Goal: Information Seeking & Learning: Check status

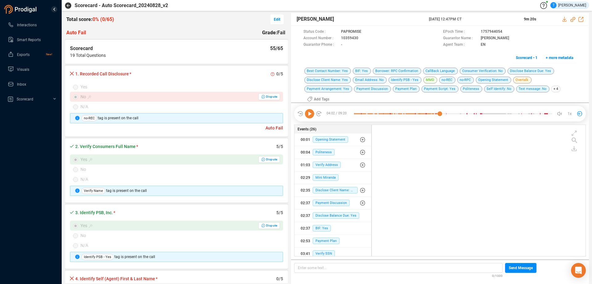
scroll to position [134, 211]
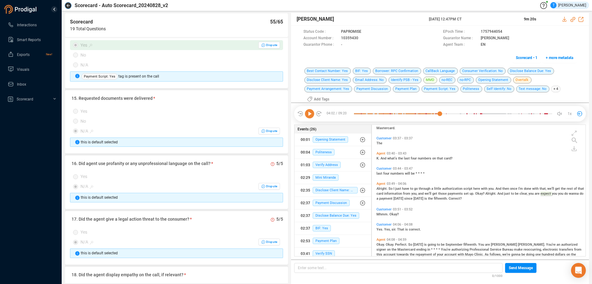
click at [67, 6] on icon "button" at bounding box center [68, 5] width 3 height 3
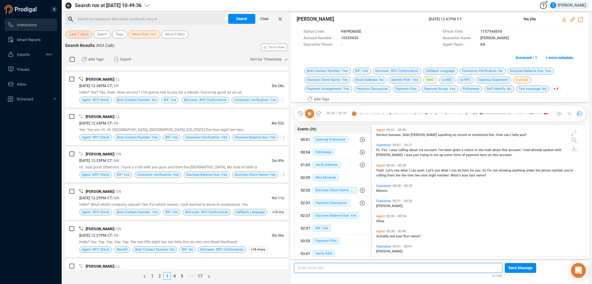
scroll to position [339, 0]
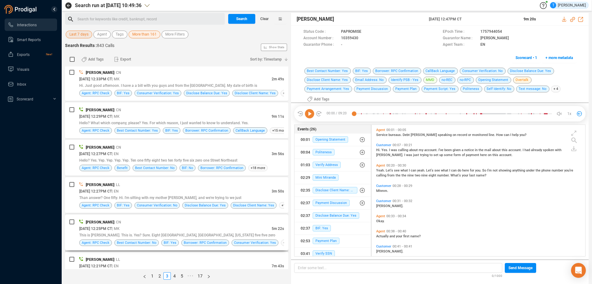
click at [186, 228] on div "[DATE] 12:25PM CT | MK" at bounding box center [175, 228] width 193 height 6
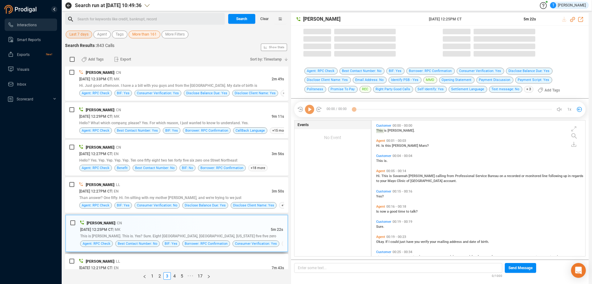
scroll to position [134, 211]
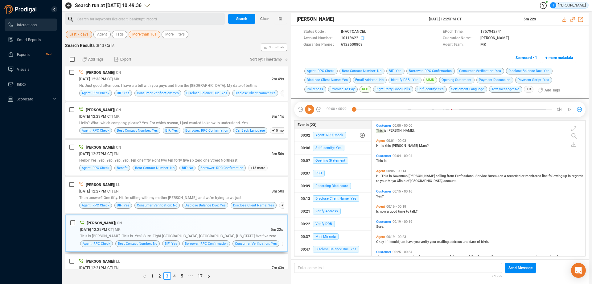
click at [362, 37] on icon at bounding box center [363, 38] width 5 height 5
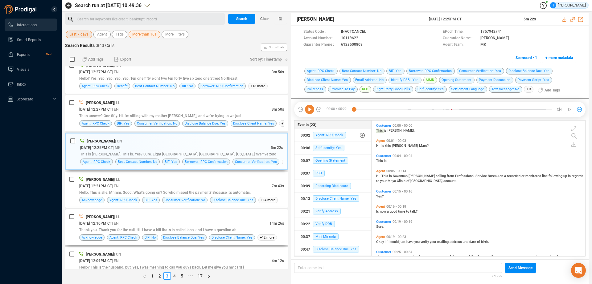
scroll to position [430, 0]
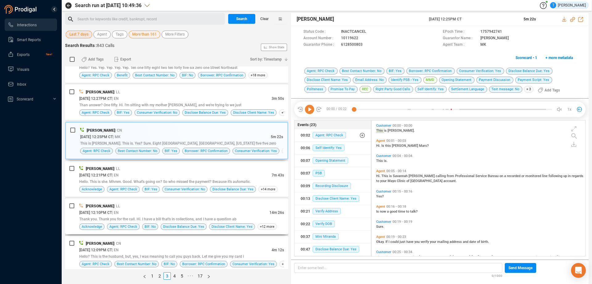
click at [234, 205] on div "[PERSON_NAME] | LL" at bounding box center [181, 205] width 205 height 6
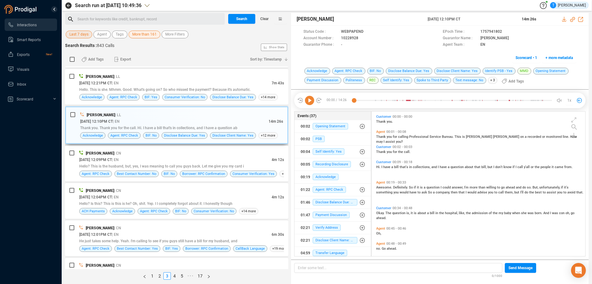
scroll to position [523, 0]
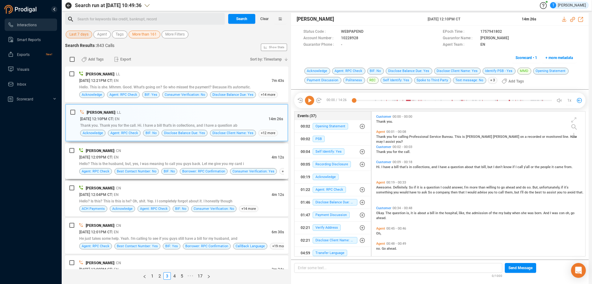
click at [234, 154] on div "[DATE] 12:09PM CT | EN" at bounding box center [175, 157] width 193 height 6
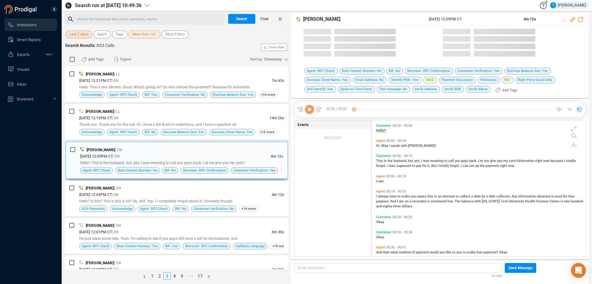
scroll to position [134, 211]
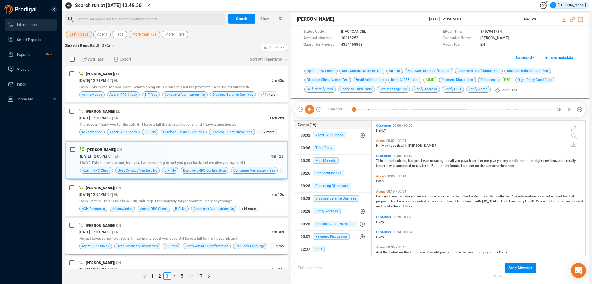
click at [246, 226] on div "[PERSON_NAME] | CN" at bounding box center [181, 225] width 205 height 6
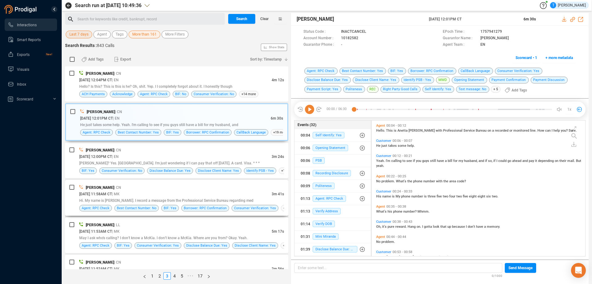
scroll to position [677, 0]
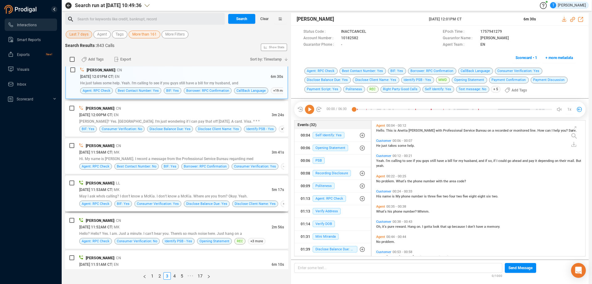
click at [252, 186] on div "[PERSON_NAME] | LL" at bounding box center [181, 183] width 205 height 6
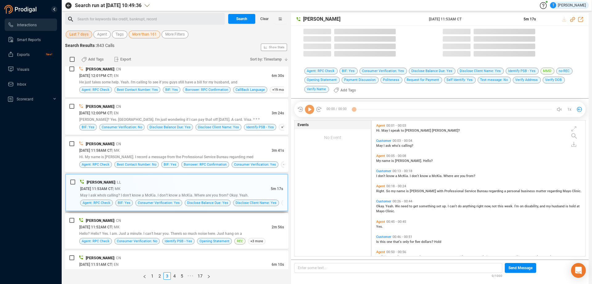
scroll to position [134, 211]
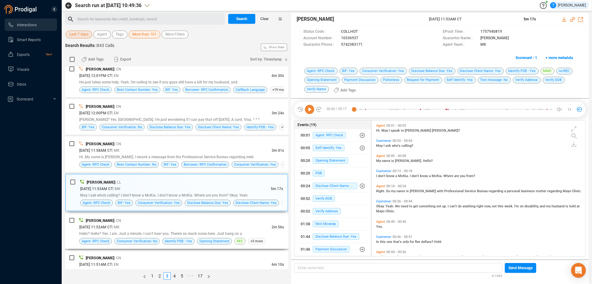
click at [259, 222] on div "[PERSON_NAME] | CN" at bounding box center [181, 220] width 205 height 6
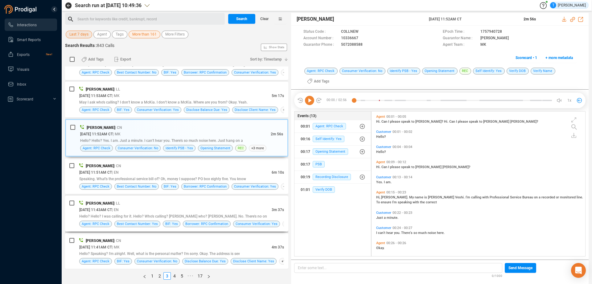
scroll to position [769, 0]
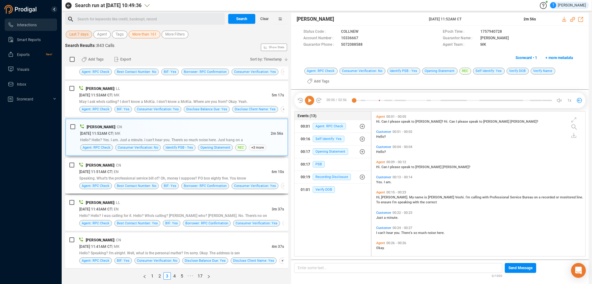
click at [259, 168] on div "[DATE] 11:51AM CT | EN" at bounding box center [175, 171] width 193 height 6
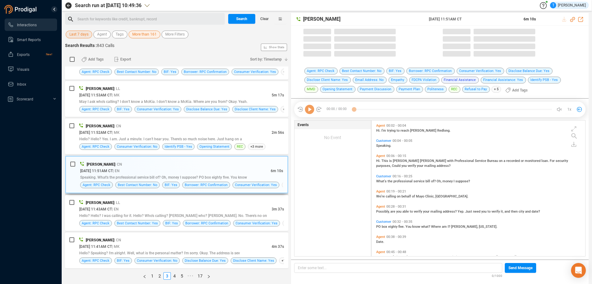
scroll to position [134, 211]
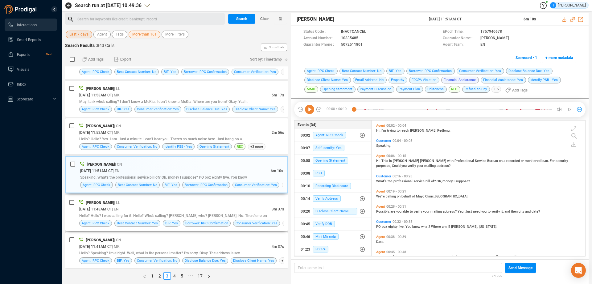
click at [259, 205] on div "[PERSON_NAME] | LL" at bounding box center [181, 202] width 205 height 6
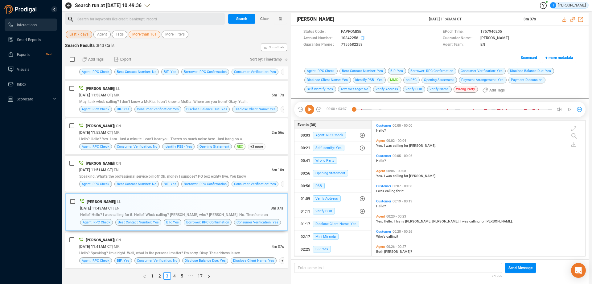
click at [363, 39] on icon at bounding box center [363, 38] width 5 height 5
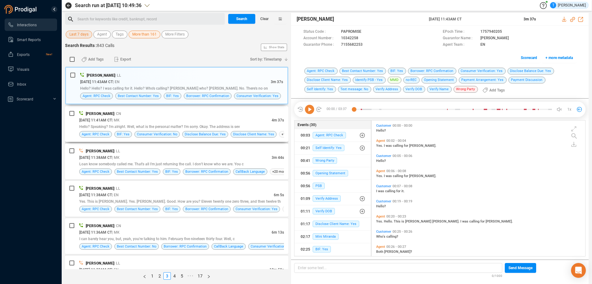
scroll to position [924, 0]
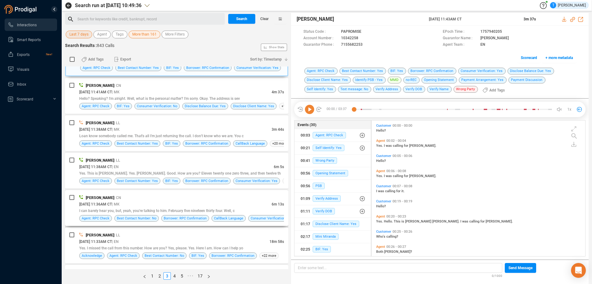
click at [245, 197] on div "[PERSON_NAME] | CN" at bounding box center [181, 197] width 205 height 6
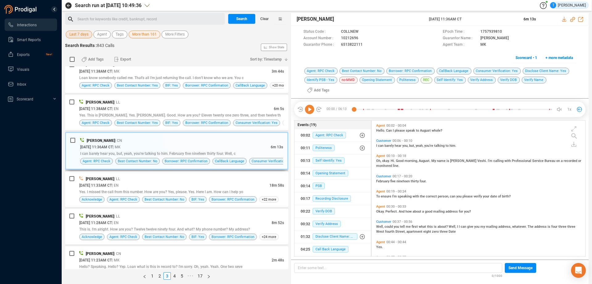
scroll to position [985, 0]
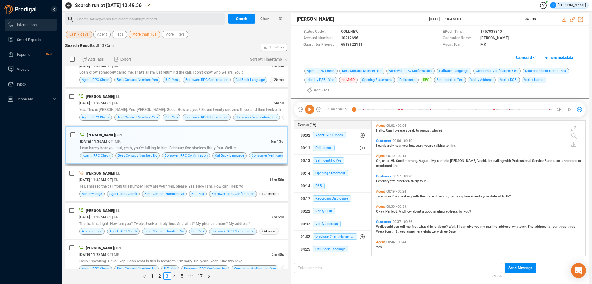
click at [245, 143] on div "[DATE] 11:36AM CT | MK" at bounding box center [175, 141] width 191 height 6
click at [311, 105] on icon at bounding box center [309, 109] width 9 height 9
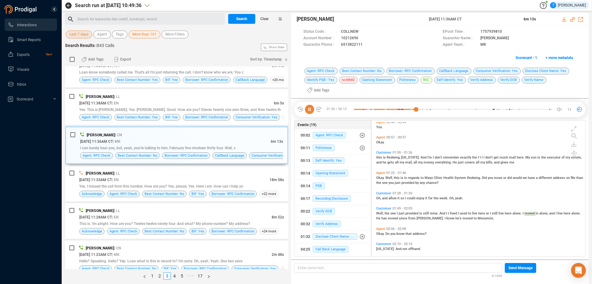
scroll to position [82, 0]
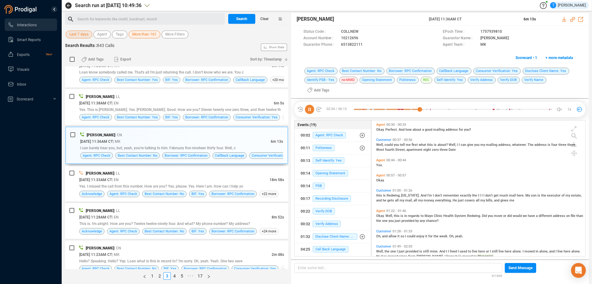
click at [310, 105] on icon at bounding box center [309, 109] width 9 height 9
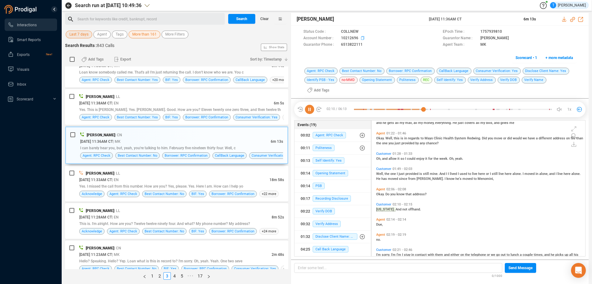
scroll to position [174, 0]
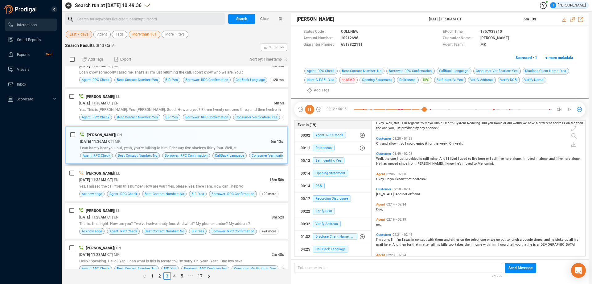
click at [311, 105] on icon at bounding box center [309, 109] width 9 height 9
click at [360, 37] on span at bounding box center [398, 38] width 77 height 6
click at [362, 36] on icon at bounding box center [363, 38] width 5 height 5
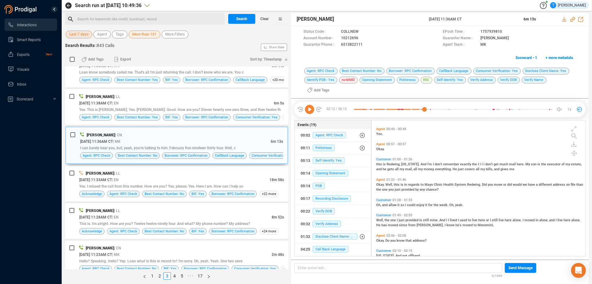
scroll to position [82, 0]
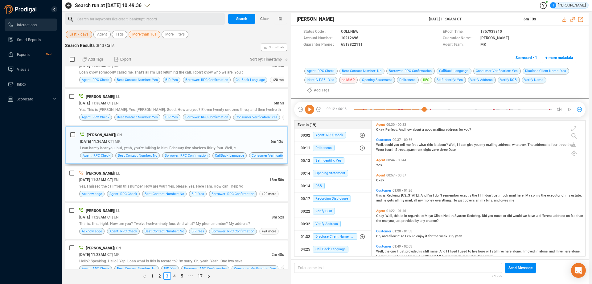
click at [311, 105] on icon at bounding box center [309, 109] width 9 height 9
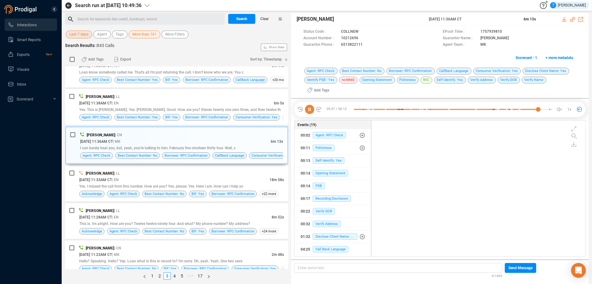
scroll to position [629, 0]
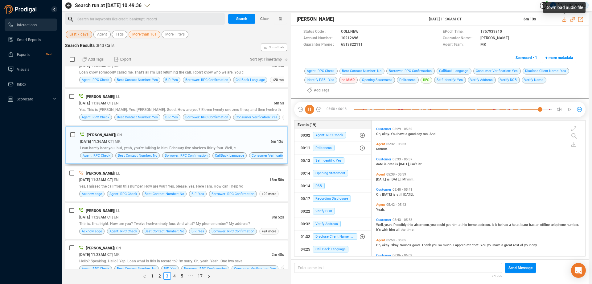
click at [564, 19] on icon at bounding box center [564, 19] width 4 height 5
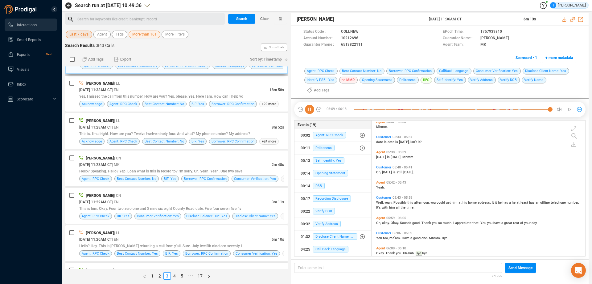
scroll to position [1078, 0]
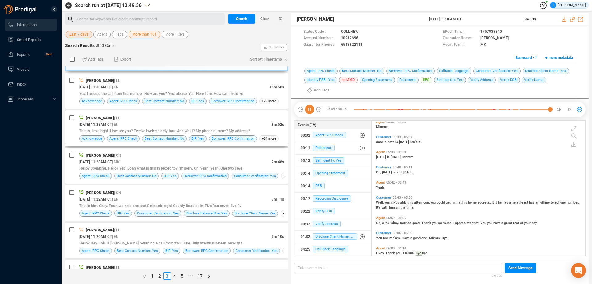
click at [191, 125] on div "[DATE] 11:28AM CT | EN" at bounding box center [175, 124] width 193 height 6
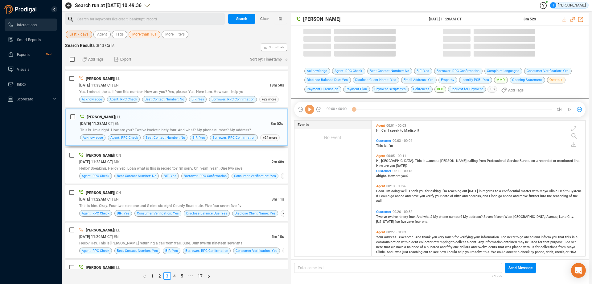
scroll to position [134, 211]
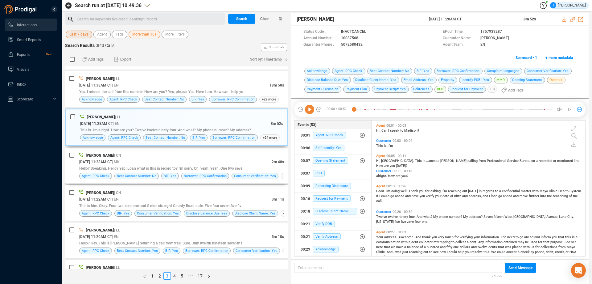
click at [214, 159] on div "[DATE] 11:23AM CT | MK" at bounding box center [175, 161] width 193 height 6
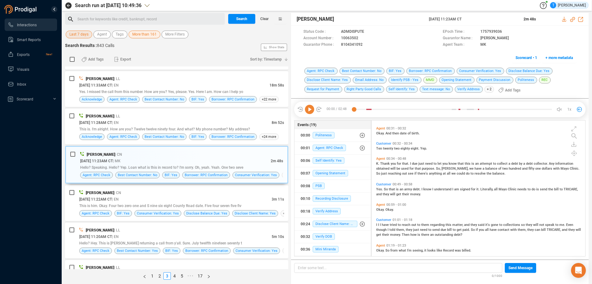
scroll to position [154, 0]
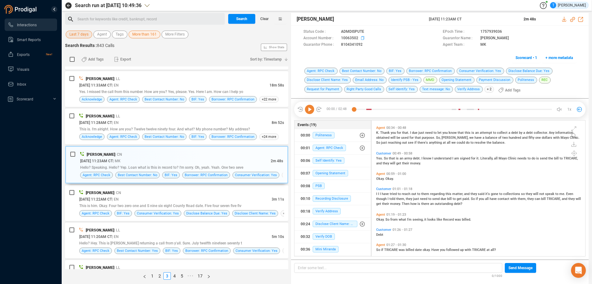
click at [362, 38] on icon at bounding box center [363, 38] width 5 height 5
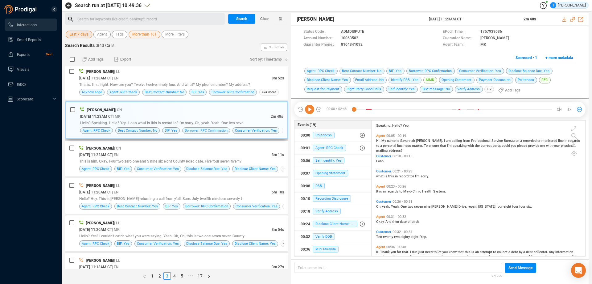
scroll to position [1140, 0]
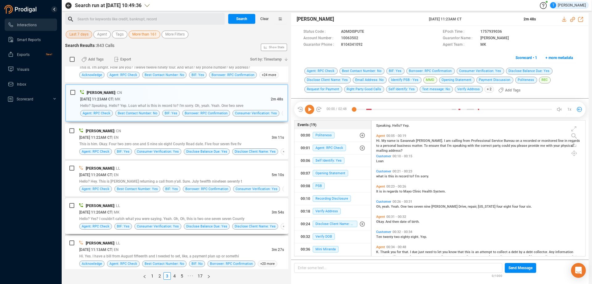
click at [232, 206] on div "[PERSON_NAME] | LL" at bounding box center [181, 205] width 205 height 6
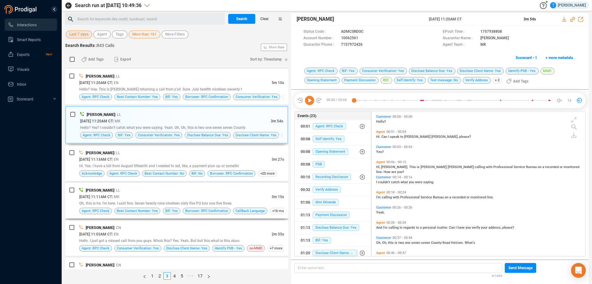
scroll to position [1232, 0]
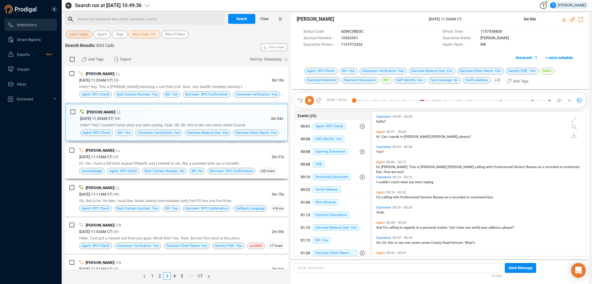
click at [247, 162] on div "Hi. Yes. I have a bill from August fifteenth and I needed to set, like, a payme…" at bounding box center [181, 163] width 205 height 6
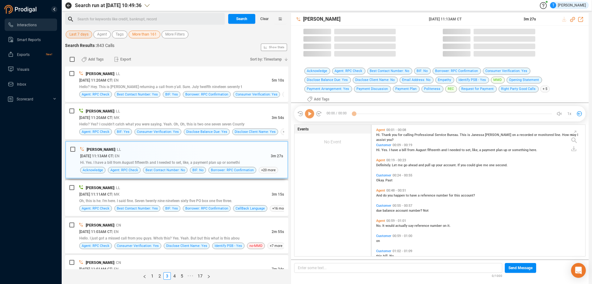
scroll to position [134, 211]
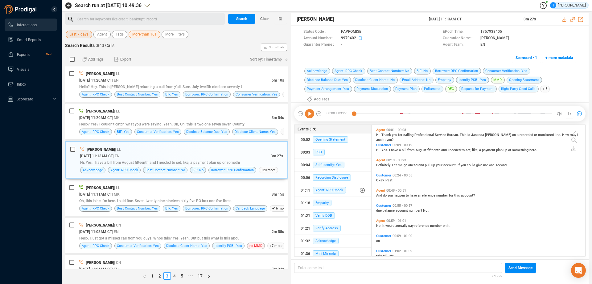
click at [361, 39] on icon at bounding box center [361, 38] width 5 height 5
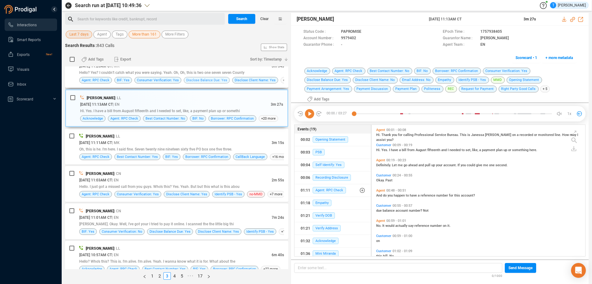
scroll to position [1294, 0]
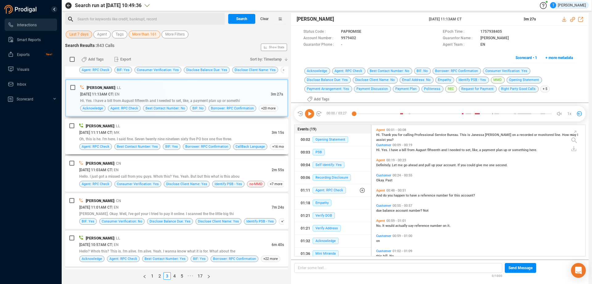
click at [202, 134] on div "[DATE] 11:11AM CT | MK" at bounding box center [175, 132] width 193 height 6
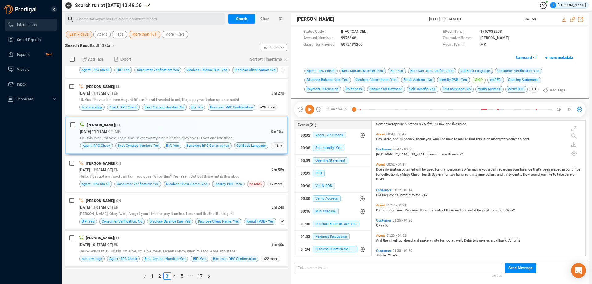
scroll to position [123, 0]
click at [411, 169] on span "obtained" at bounding box center [409, 169] width 14 height 4
click at [310, 111] on icon at bounding box center [309, 109] width 9 height 9
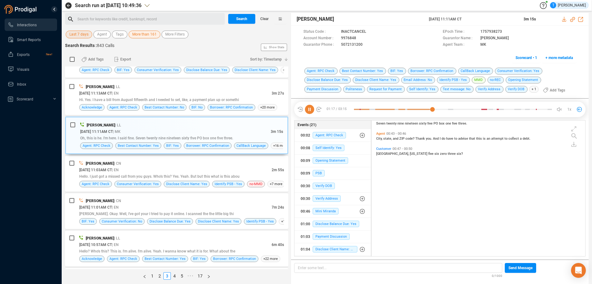
scroll to position [143, 0]
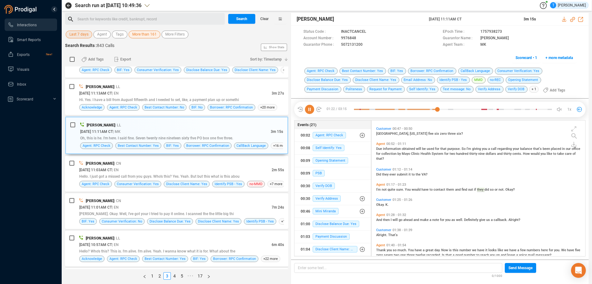
click at [310, 112] on icon at bounding box center [309, 109] width 9 height 9
click at [361, 39] on icon at bounding box center [361, 38] width 5 height 5
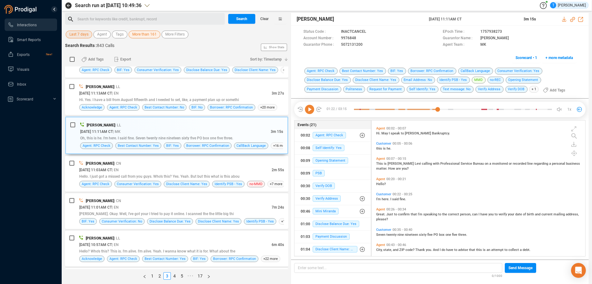
scroll to position [0, 0]
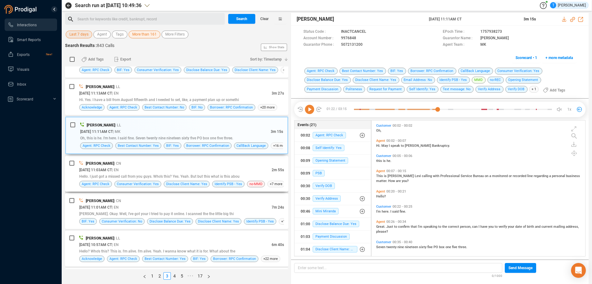
click at [170, 168] on div "[DATE] 11:03AM CT | EN" at bounding box center [175, 169] width 193 height 6
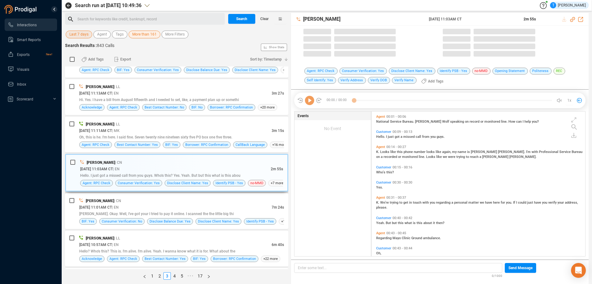
scroll to position [143, 211]
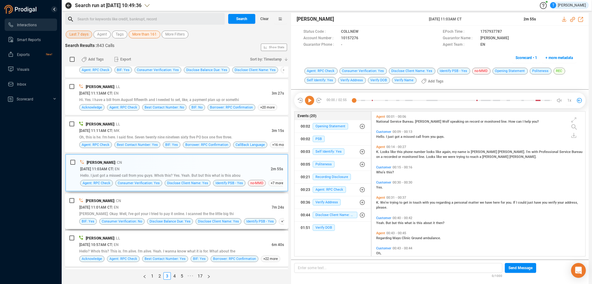
click at [162, 204] on div "[DATE] 11:01AM CT | EN" at bounding box center [175, 207] width 193 height 6
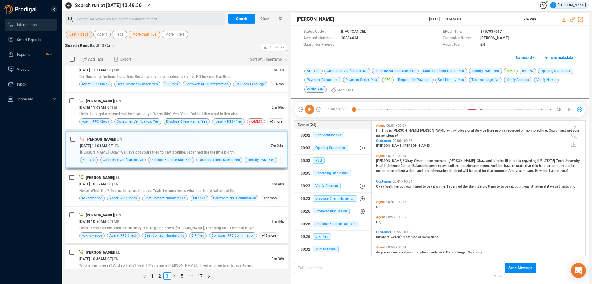
scroll to position [1356, 0]
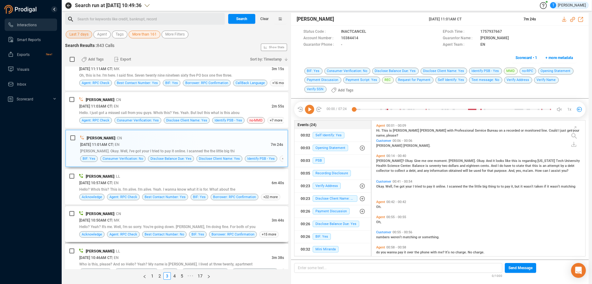
click at [164, 218] on div "[DATE] 10:50AM CT | MK" at bounding box center [175, 220] width 193 height 6
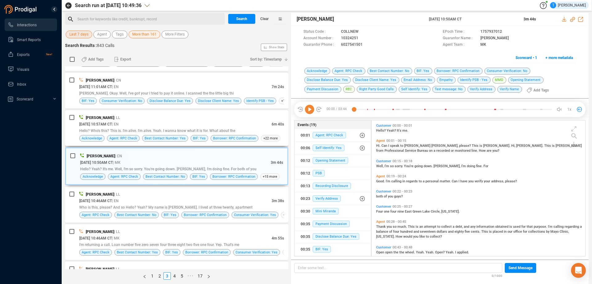
scroll to position [1417, 0]
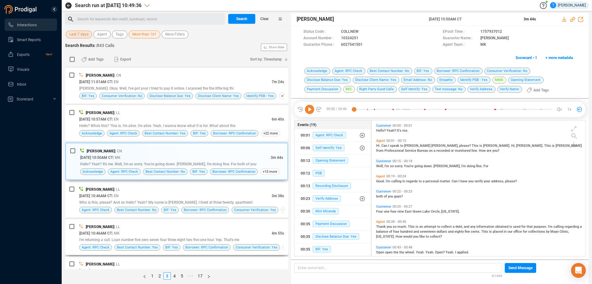
click at [183, 230] on div "[DATE] 10:46AM CT | MK" at bounding box center [175, 233] width 193 height 6
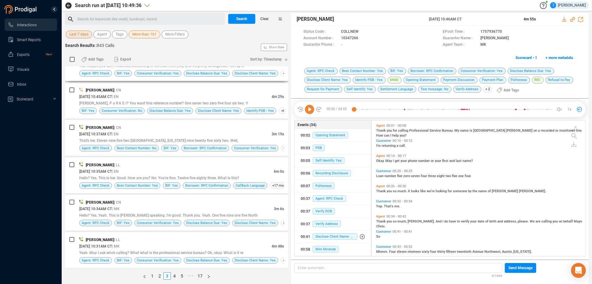
scroll to position [1666, 0]
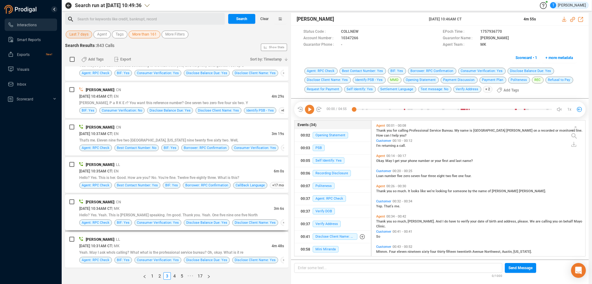
click at [187, 206] on div "[DATE] 10:34AM CT | MK" at bounding box center [176, 208] width 195 height 6
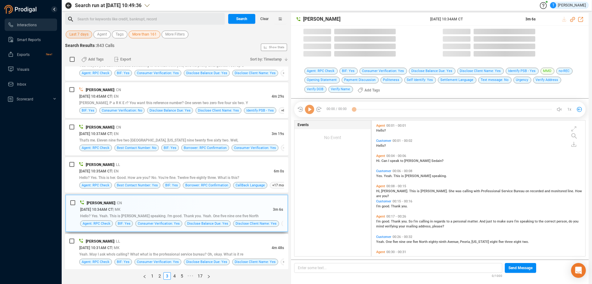
scroll to position [134, 211]
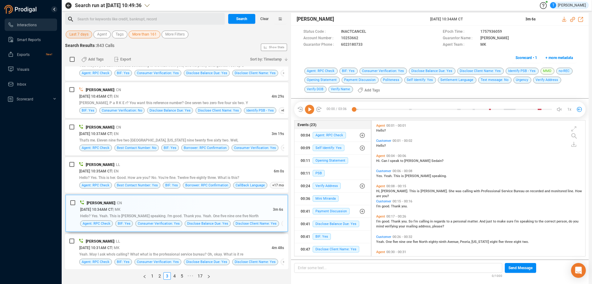
click at [209, 242] on div "[PERSON_NAME] | LL" at bounding box center [181, 241] width 205 height 6
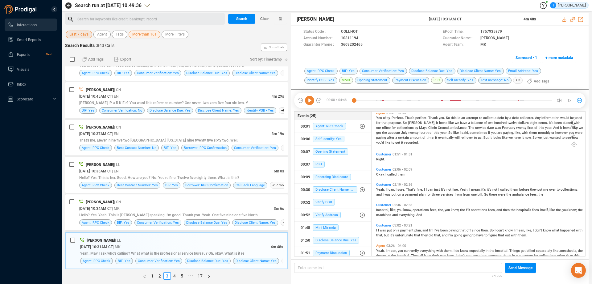
scroll to position [339, 0]
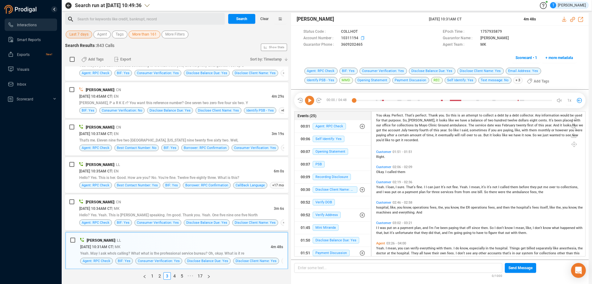
click at [363, 37] on icon at bounding box center [363, 38] width 5 height 5
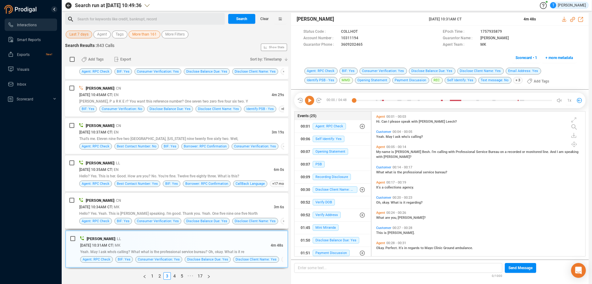
scroll to position [1666, 0]
click at [175, 276] on link "4" at bounding box center [174, 275] width 7 height 7
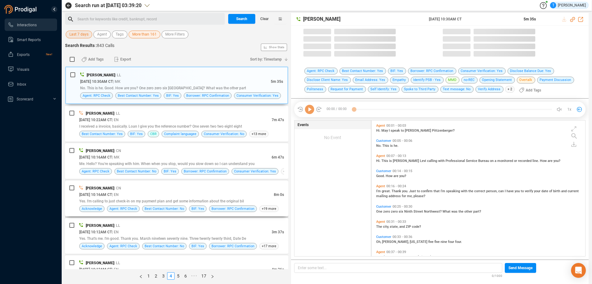
scroll to position [134, 211]
